Goal: Transaction & Acquisition: Book appointment/travel/reservation

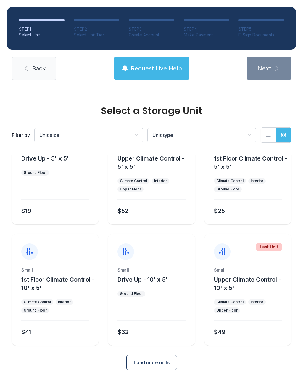
scroll to position [43, 0]
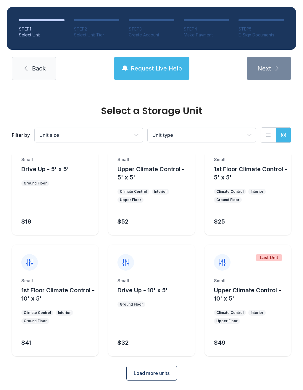
click at [147, 371] on span "Load more units" at bounding box center [152, 373] width 36 height 7
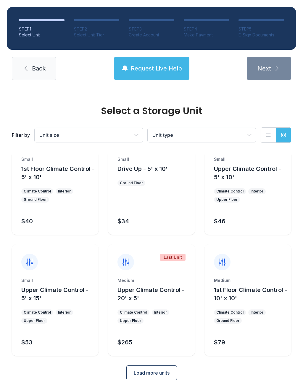
scroll to position [274, 0]
click at [157, 378] on button "Load more units" at bounding box center [151, 373] width 51 height 15
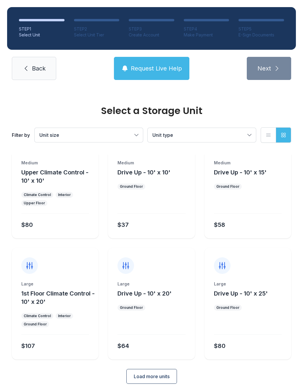
scroll to position [514, 0]
click at [138, 289] on span "Drive Up - 10' x 20'" at bounding box center [145, 292] width 54 height 7
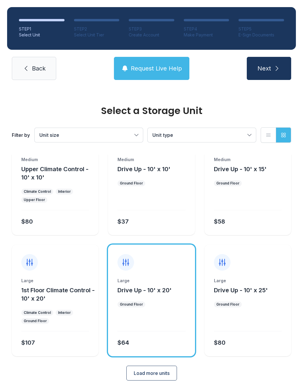
scroll to position [517, 0]
click at [37, 65] on span "Back" at bounding box center [39, 68] width 14 height 8
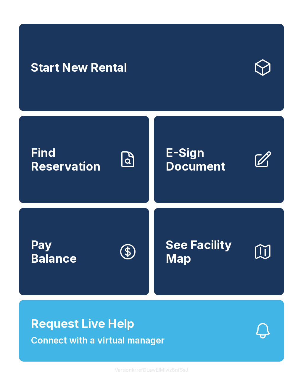
click at [205, 265] on span "See Facility Map" at bounding box center [207, 251] width 83 height 27
click at [222, 153] on span "E-Sign Document" at bounding box center [207, 159] width 83 height 27
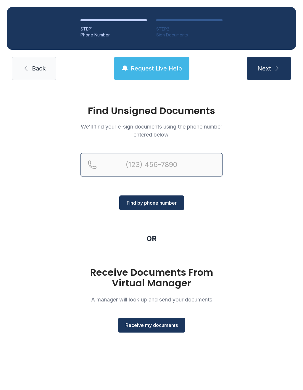
click at [172, 168] on input "Reservation phone number" at bounding box center [152, 165] width 142 height 24
type input "[PHONE_NUMBER]"
click at [269, 68] on button "Next" at bounding box center [269, 68] width 44 height 23
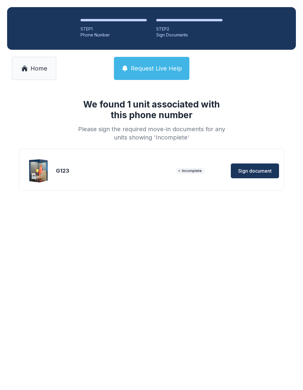
click at [260, 165] on button "Sign document" at bounding box center [255, 170] width 48 height 15
click at [39, 65] on span "Home" at bounding box center [39, 68] width 17 height 8
